Goal: Task Accomplishment & Management: Manage account settings

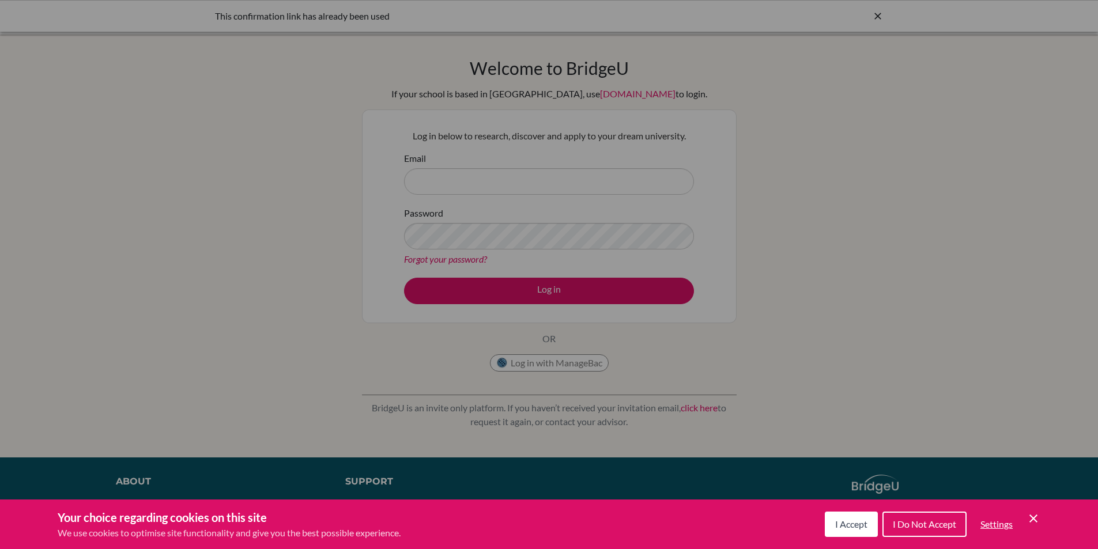
click at [251, 144] on div "Cookie Preferences" at bounding box center [549, 274] width 1098 height 549
click at [1034, 518] on icon "Save and close" at bounding box center [1033, 519] width 8 height 8
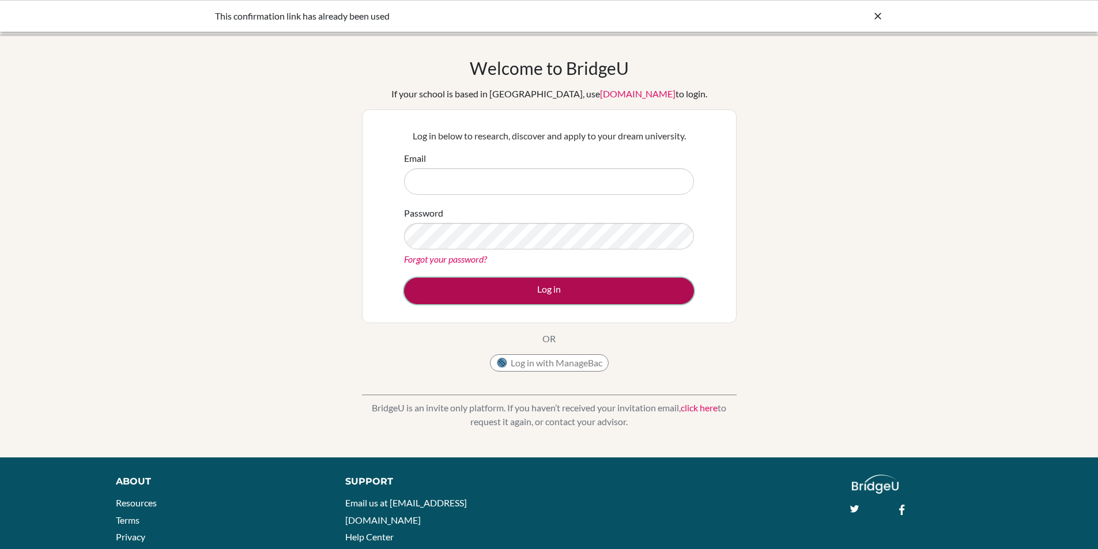
click at [612, 278] on button "Log in" at bounding box center [549, 291] width 290 height 27
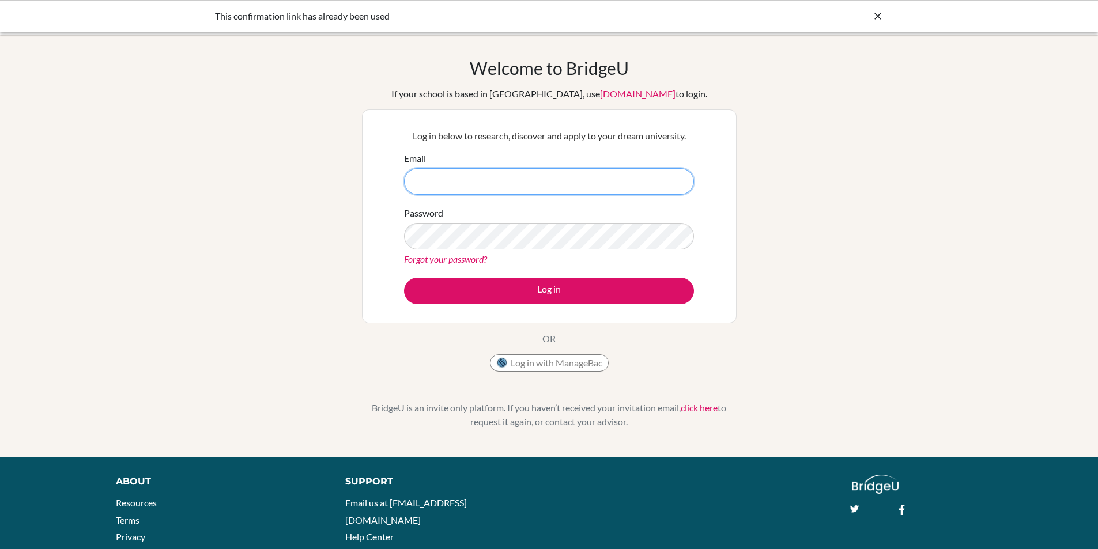
click at [517, 190] on input "Email" at bounding box center [549, 181] width 290 height 27
type input "[EMAIL_ADDRESS][DOMAIN_NAME]"
click at [375, 217] on div "Log in below to research, discover and apply to your dream university. Email [E…" at bounding box center [549, 217] width 375 height 214
click at [404, 278] on button "Log in" at bounding box center [549, 291] width 290 height 27
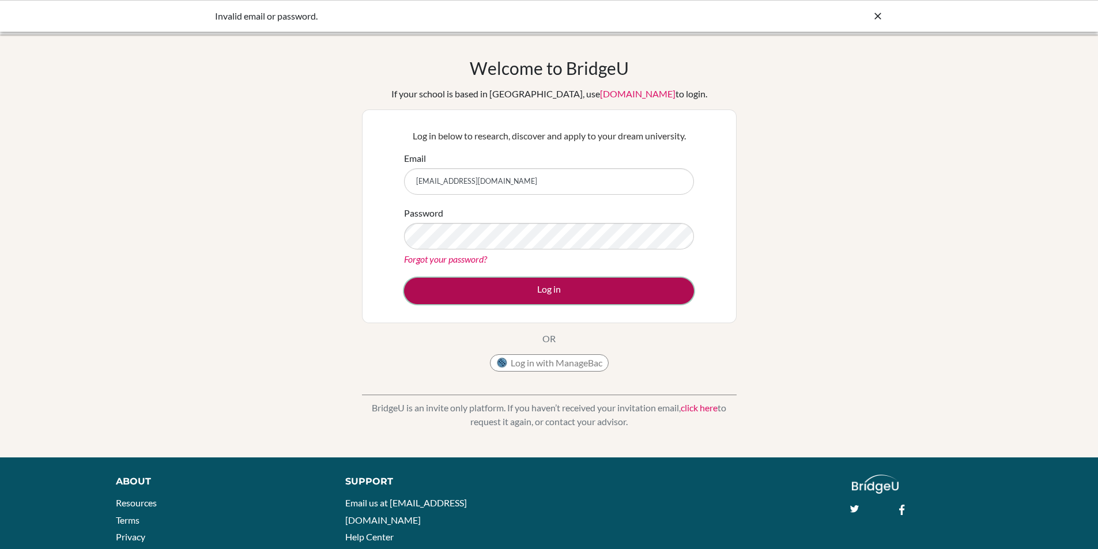
click at [423, 292] on button "Log in" at bounding box center [549, 291] width 290 height 27
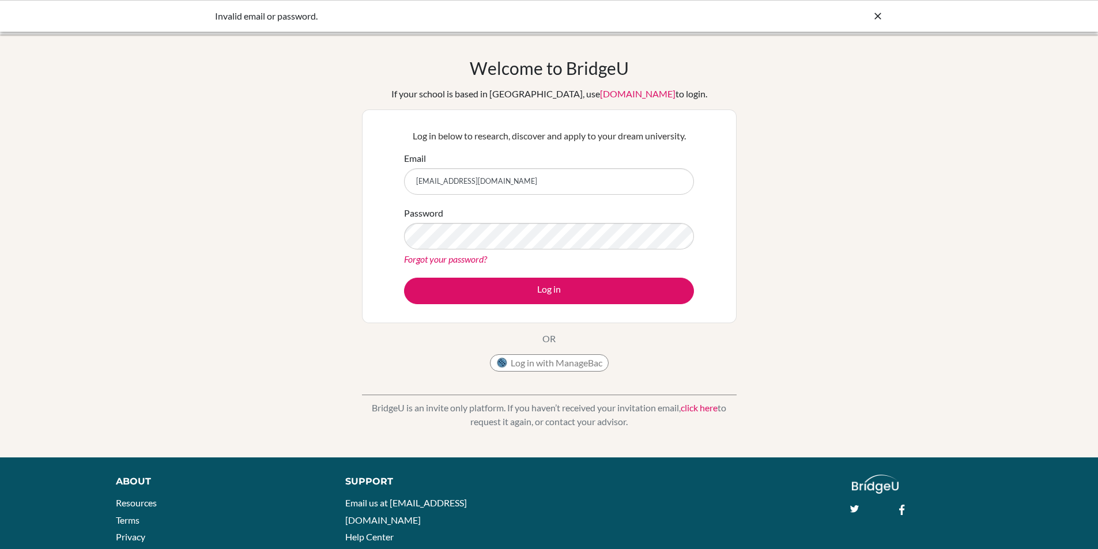
click at [881, 12] on icon at bounding box center [878, 16] width 12 height 12
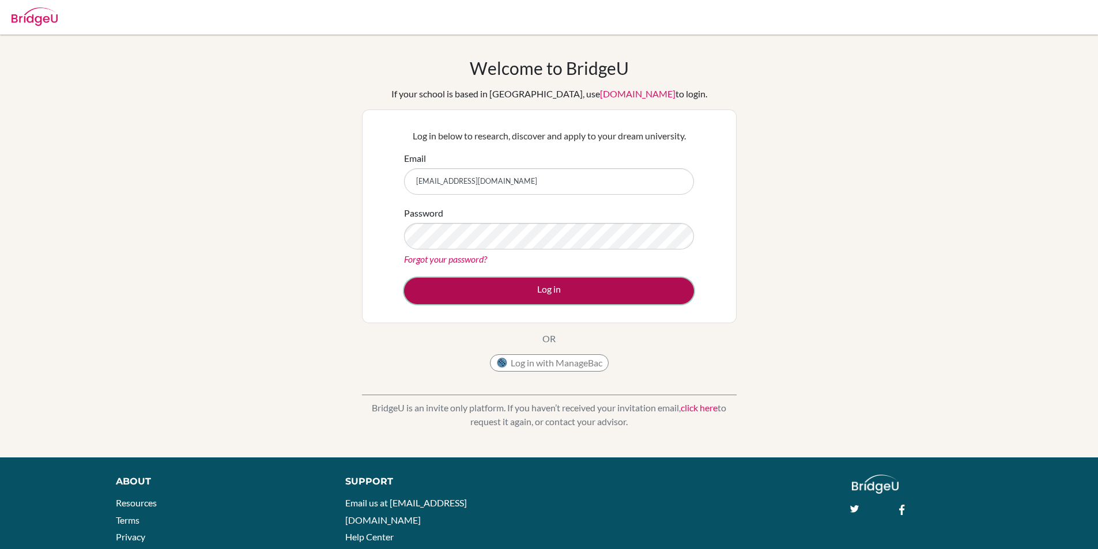
click at [643, 288] on button "Log in" at bounding box center [549, 291] width 290 height 27
click at [477, 301] on button "Log in" at bounding box center [549, 291] width 290 height 27
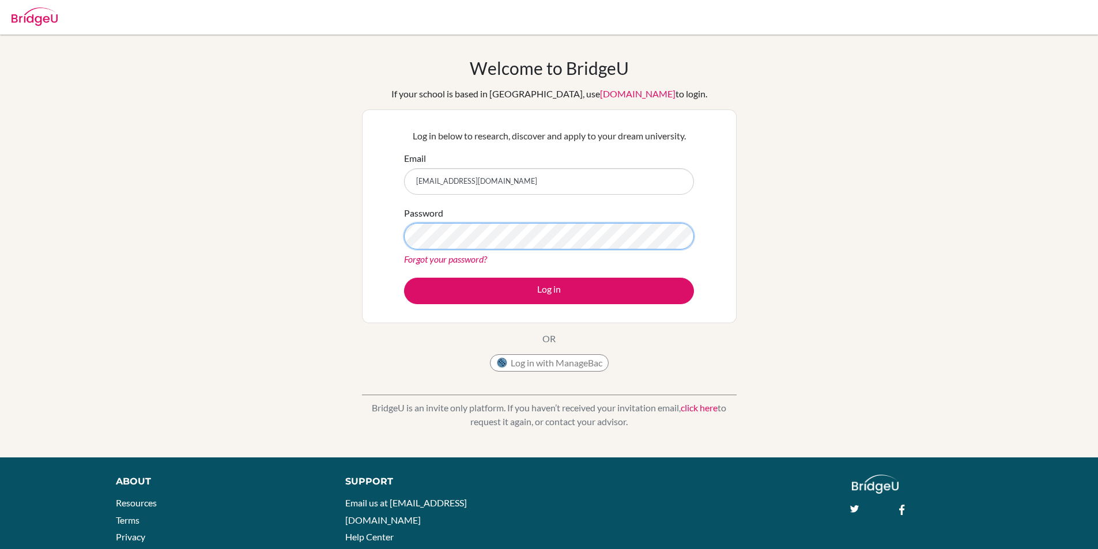
click at [320, 184] on div "Welcome to BridgeU If your school is based in China, use app.bridge-u.com.cn to…" at bounding box center [549, 246] width 1098 height 377
click at [319, 149] on div "Welcome to BridgeU If your school is based in China, use app.bridge-u.com.cn to…" at bounding box center [549, 246] width 1098 height 377
click at [536, 307] on div "Log in below to research, discover and apply to your dream university. Email ca…" at bounding box center [549, 217] width 304 height 190
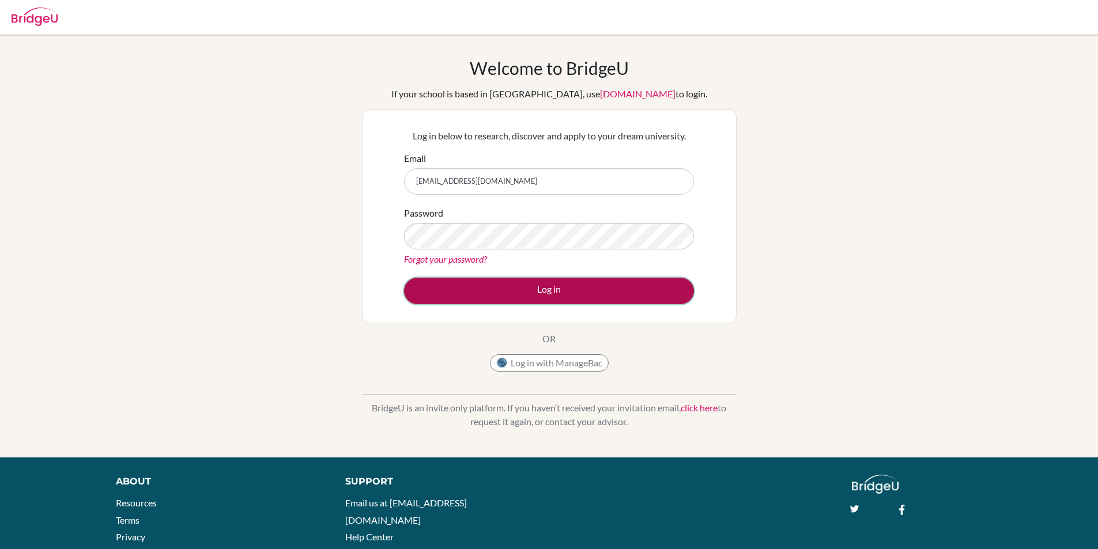
click at [538, 294] on button "Log in" at bounding box center [549, 291] width 290 height 27
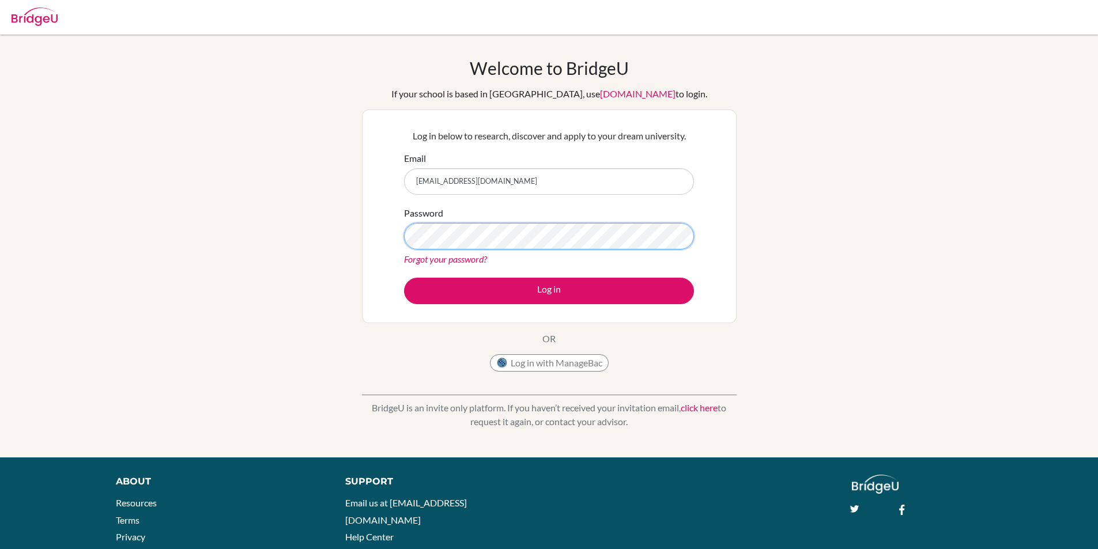
click at [262, 180] on div "Welcome to BridgeU If your school is based in China, use app.bridge-u.com.cn to…" at bounding box center [549, 246] width 1098 height 377
click at [259, 179] on div "Welcome to BridgeU If your school is based in China, use app.bridge-u.com.cn to…" at bounding box center [549, 246] width 1098 height 377
click at [404, 278] on button "Log in" at bounding box center [549, 291] width 290 height 27
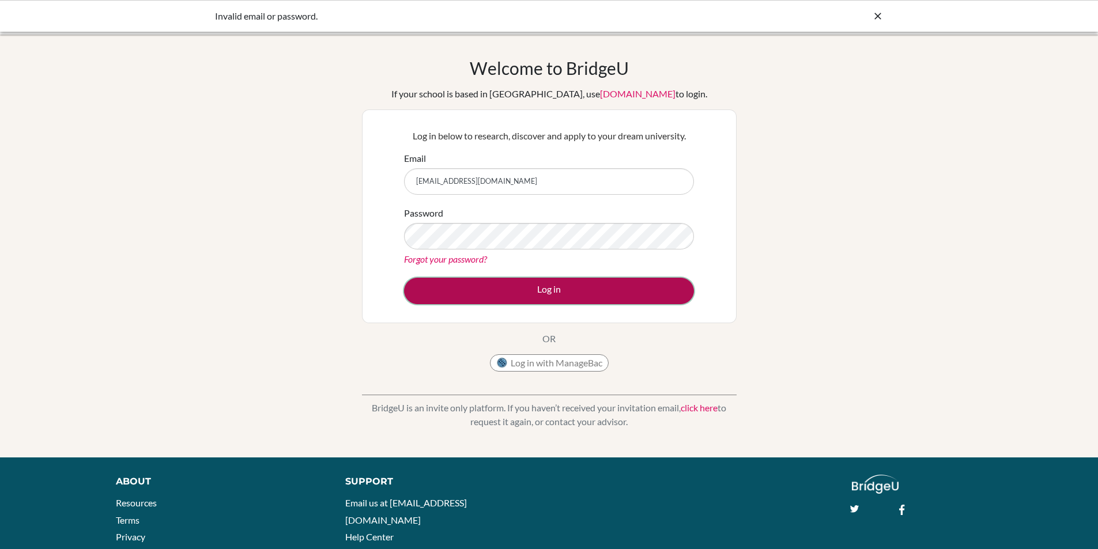
click at [462, 291] on button "Log in" at bounding box center [549, 291] width 290 height 27
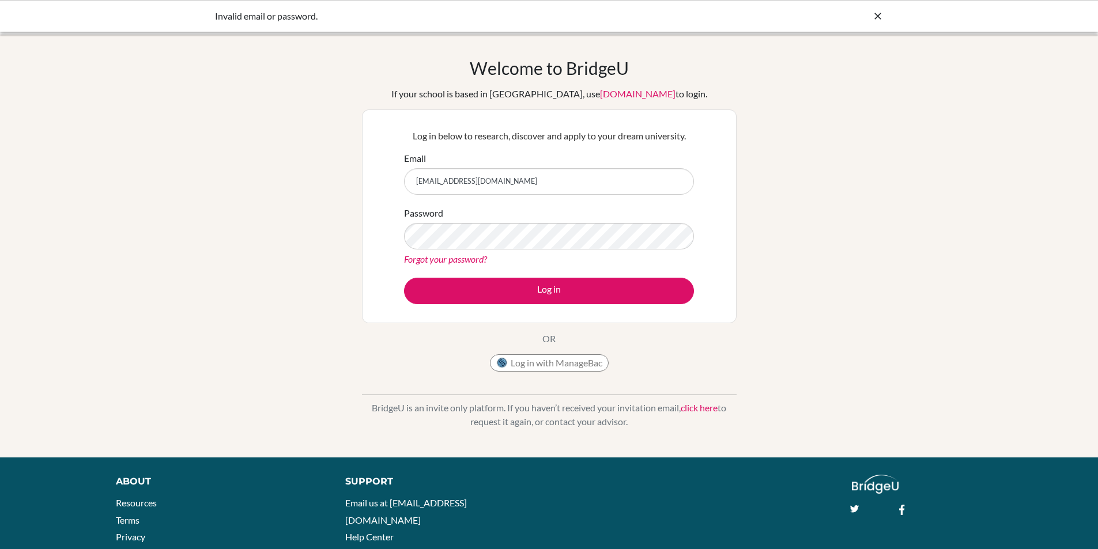
click at [425, 256] on link "Forgot your password?" at bounding box center [445, 259] width 83 height 11
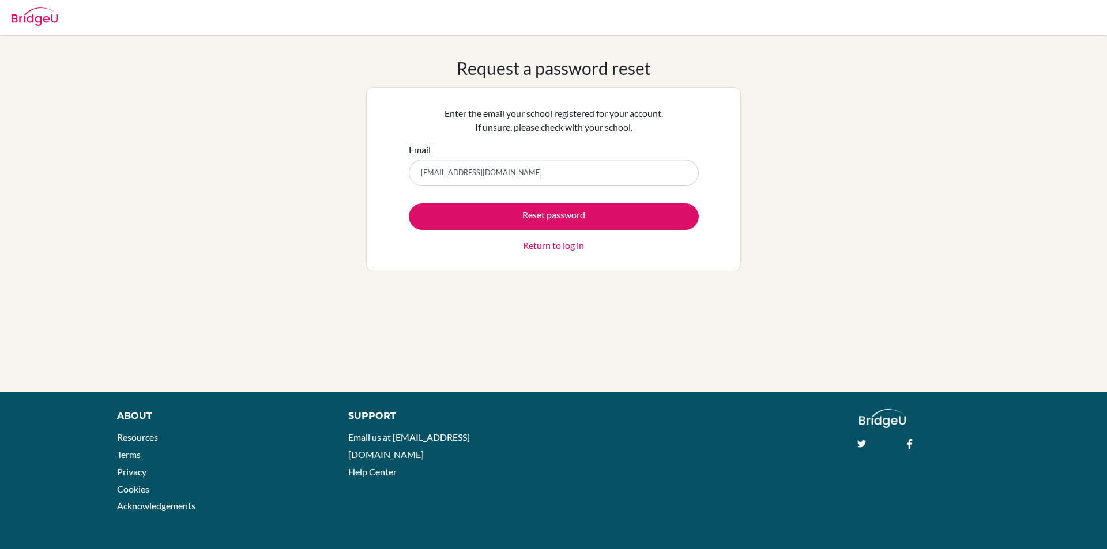
type input "[EMAIL_ADDRESS][DOMAIN_NAME]"
click at [409, 203] on button "Reset password" at bounding box center [554, 216] width 290 height 27
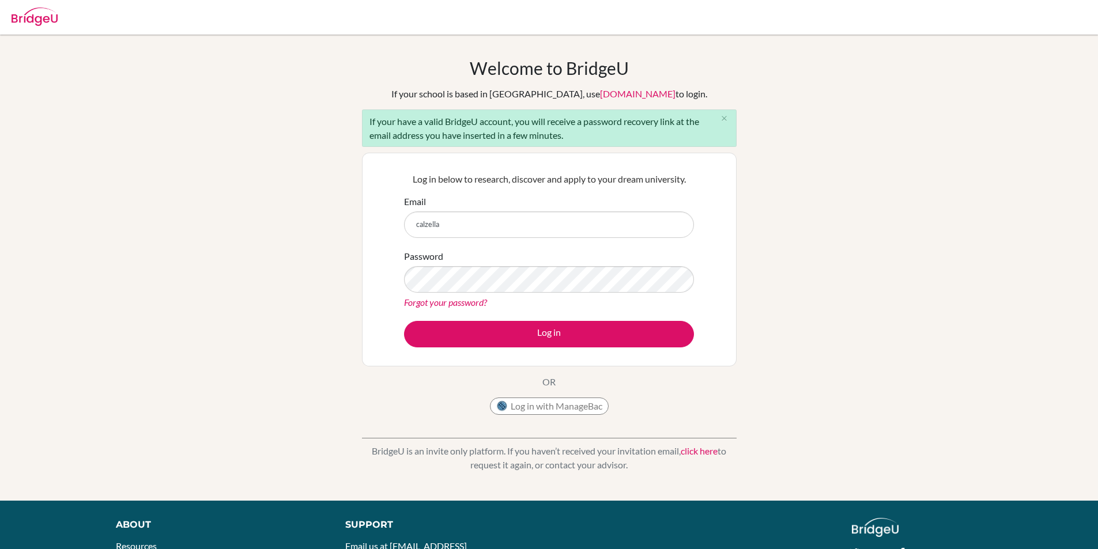
type input "[EMAIL_ADDRESS][DOMAIN_NAME]"
click at [404, 321] on button "Log in" at bounding box center [549, 334] width 290 height 27
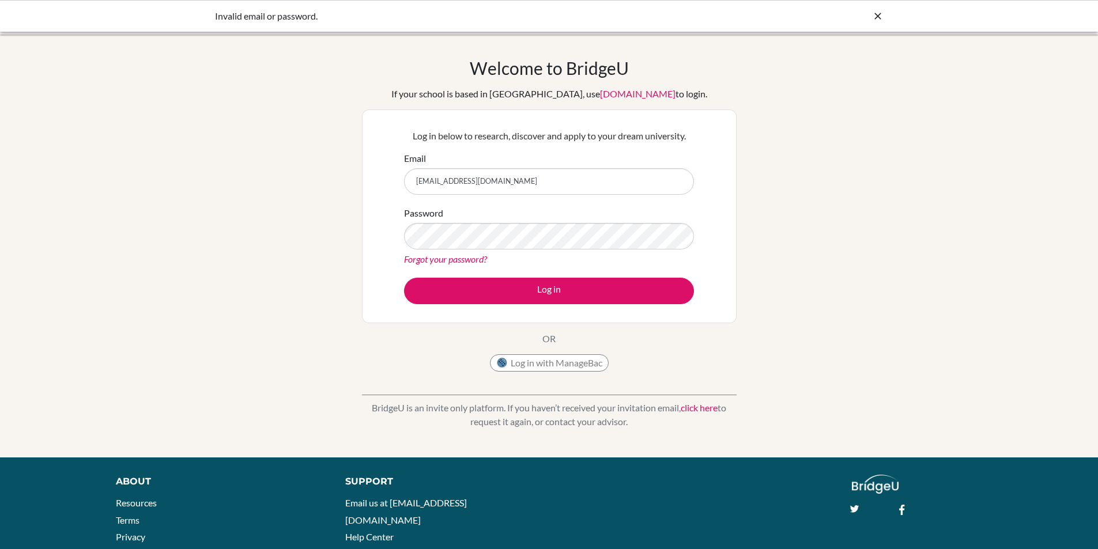
click at [452, 255] on link "Forgot your password?" at bounding box center [445, 259] width 83 height 11
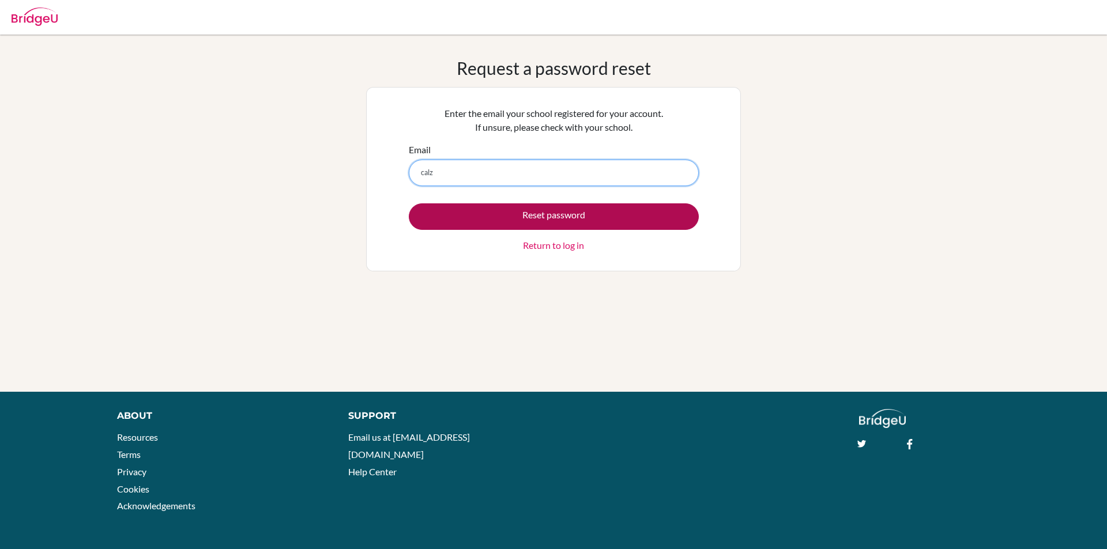
type input "[EMAIL_ADDRESS][DOMAIN_NAME]"
click at [564, 219] on button "Reset password" at bounding box center [554, 216] width 290 height 27
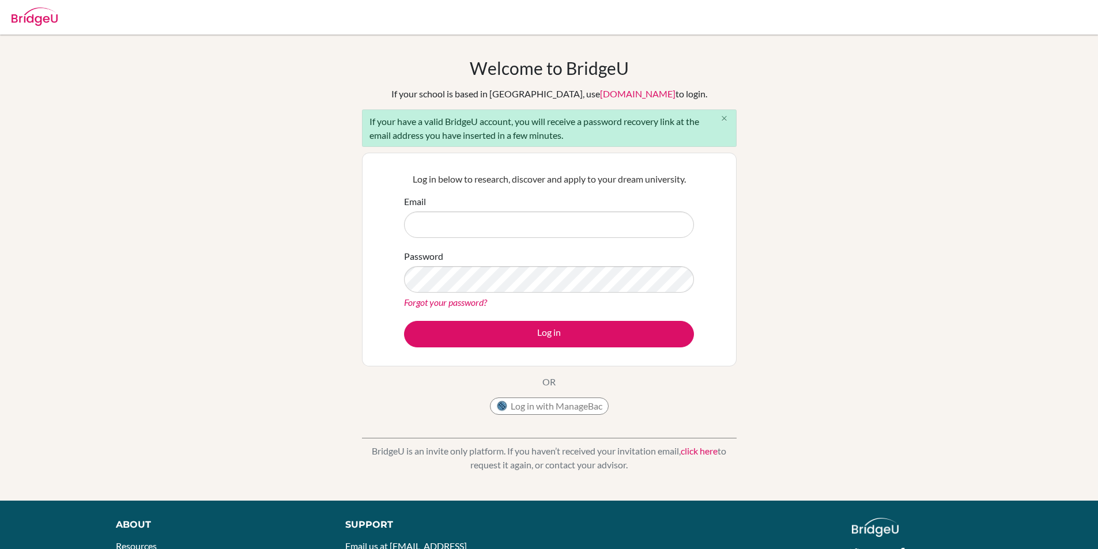
click at [727, 116] on icon "close" at bounding box center [724, 118] width 9 height 9
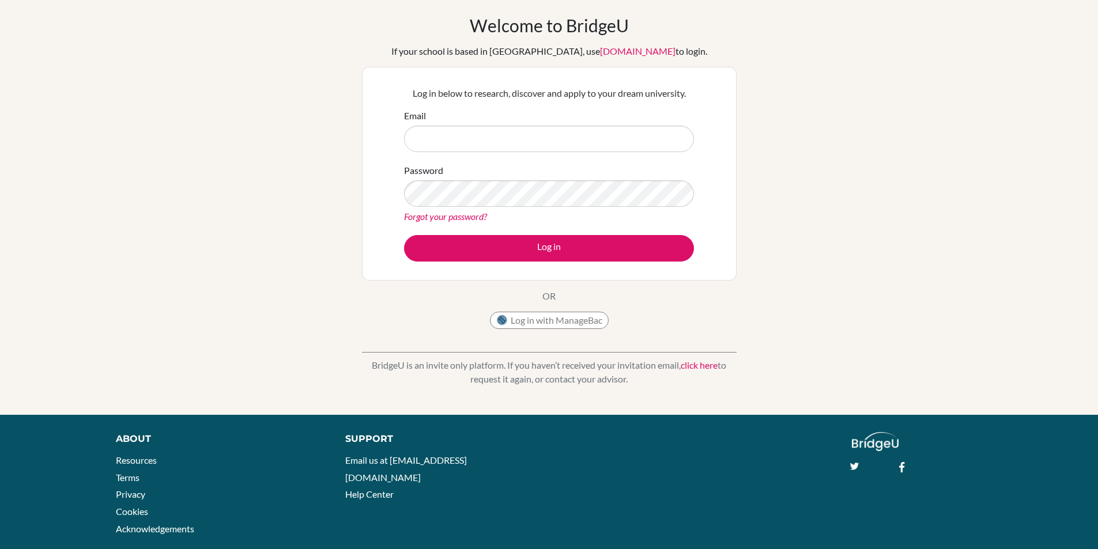
scroll to position [66, 0]
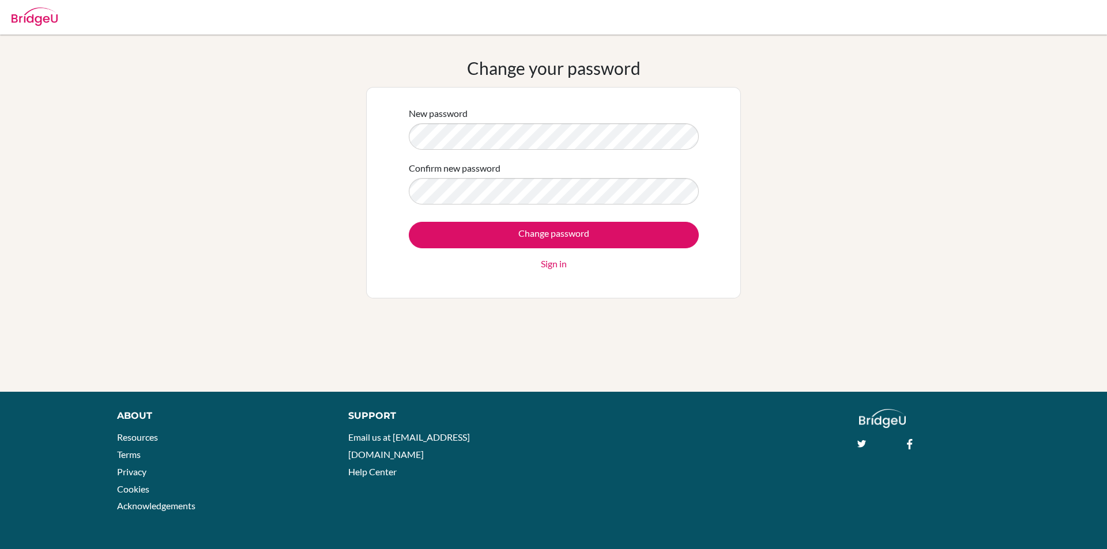
click at [409, 222] on input "Change password" at bounding box center [554, 235] width 290 height 27
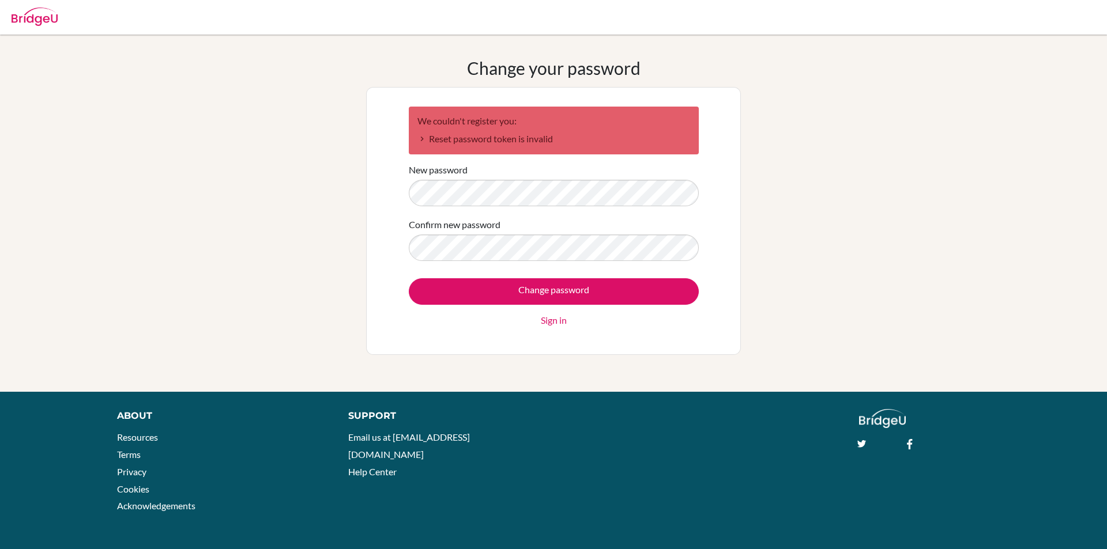
click at [409, 278] on input "Change password" at bounding box center [554, 291] width 290 height 27
click at [479, 142] on li "Reset password token is invalid" at bounding box center [553, 139] width 273 height 14
click at [552, 321] on link "Sign in" at bounding box center [554, 321] width 26 height 14
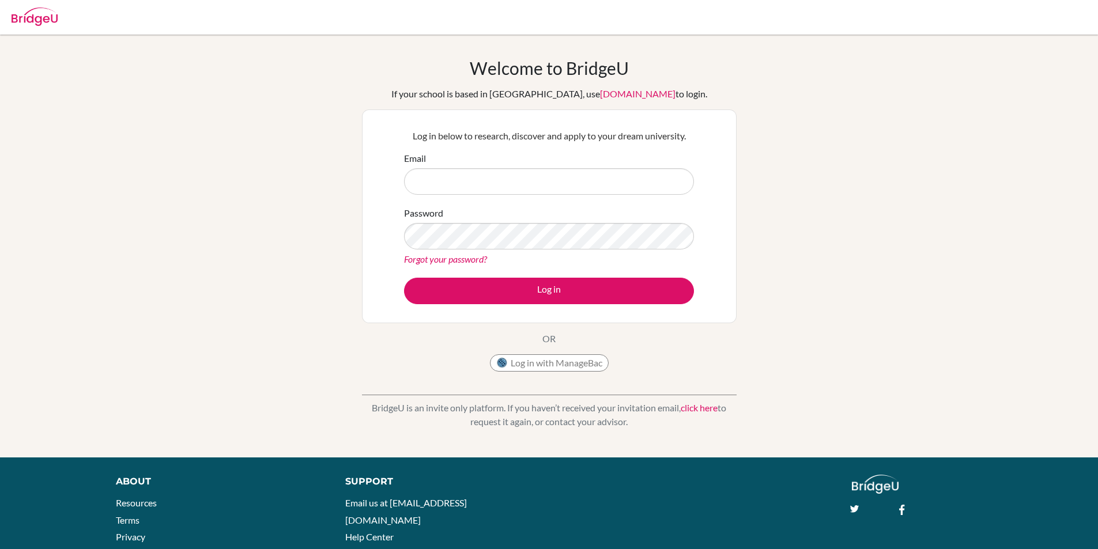
click at [404, 278] on button "Log in" at bounding box center [549, 291] width 290 height 27
